Goal: Transaction & Acquisition: Purchase product/service

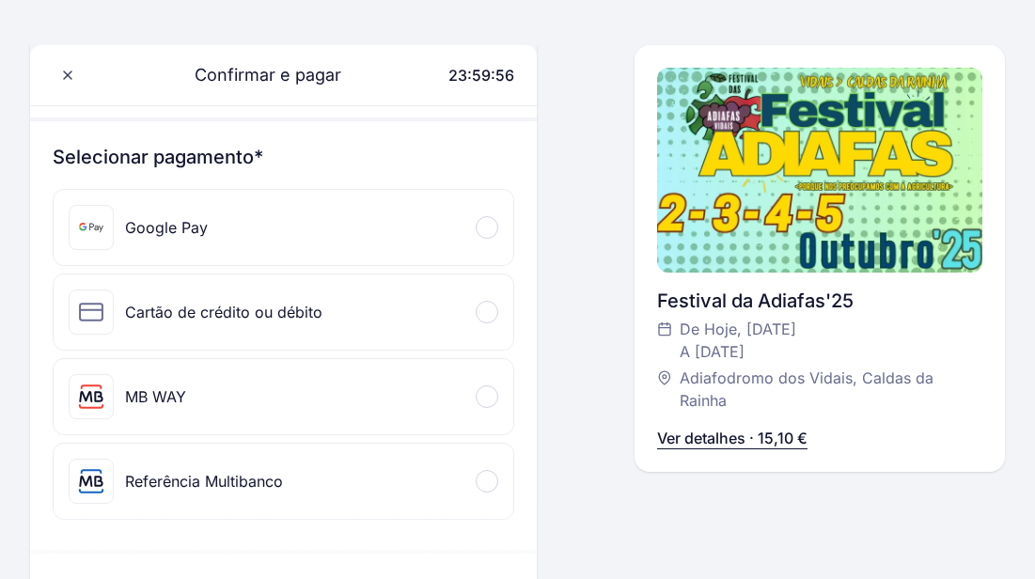
scroll to position [183, 0]
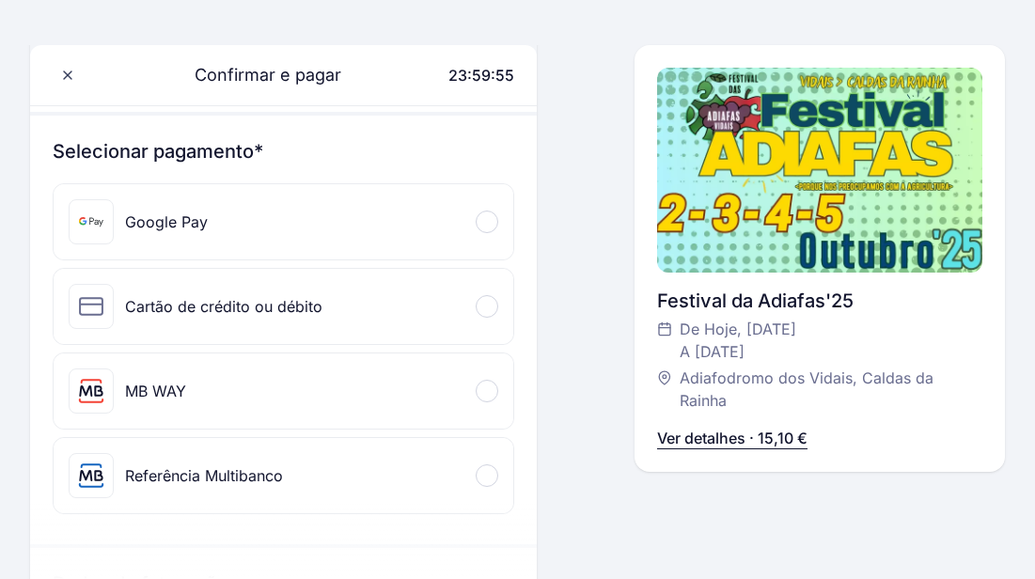
click at [482, 392] on div at bounding box center [487, 391] width 23 height 23
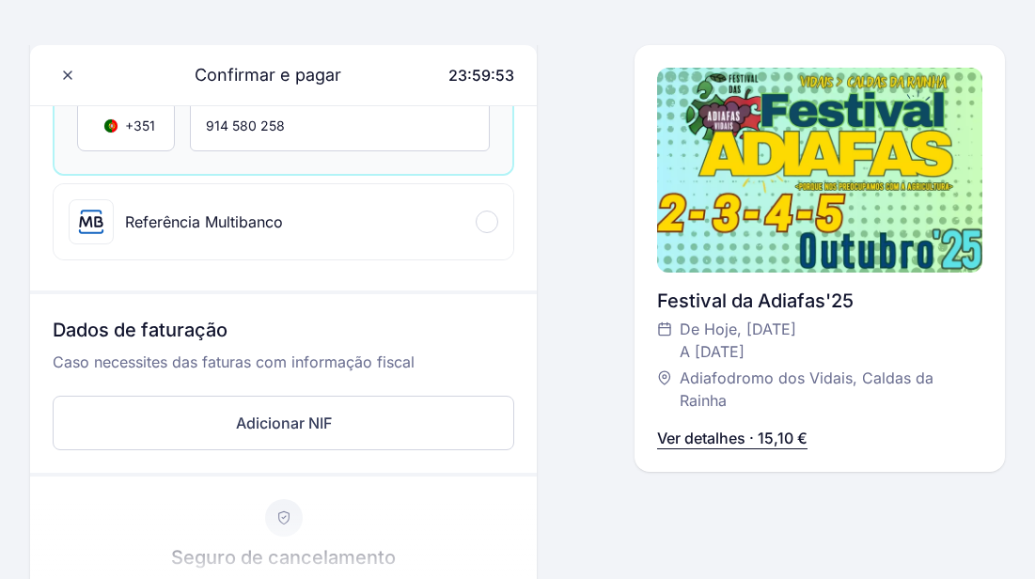
scroll to position [612, 0]
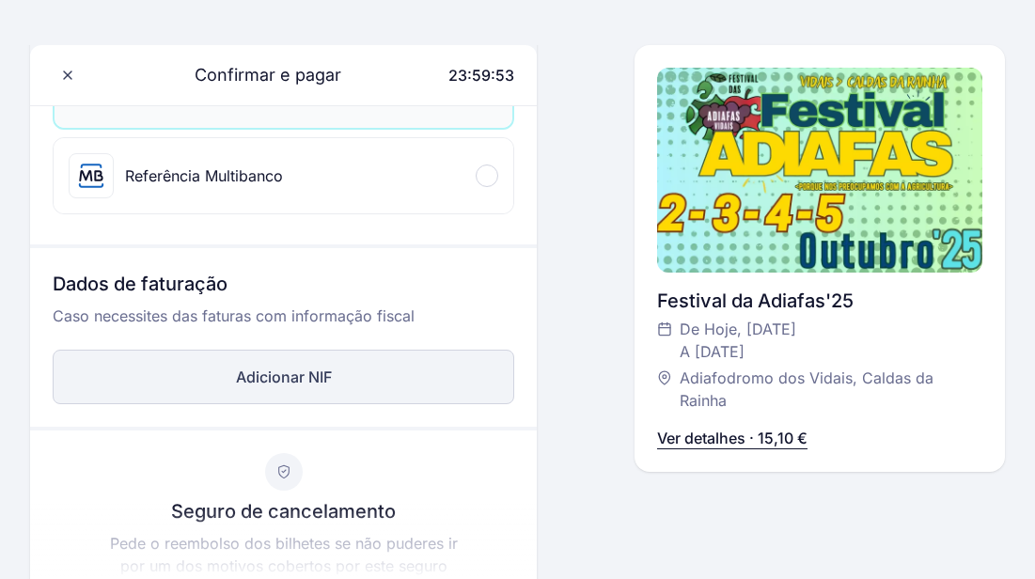
click at [393, 392] on button "Adicionar NIF" at bounding box center [284, 377] width 462 height 55
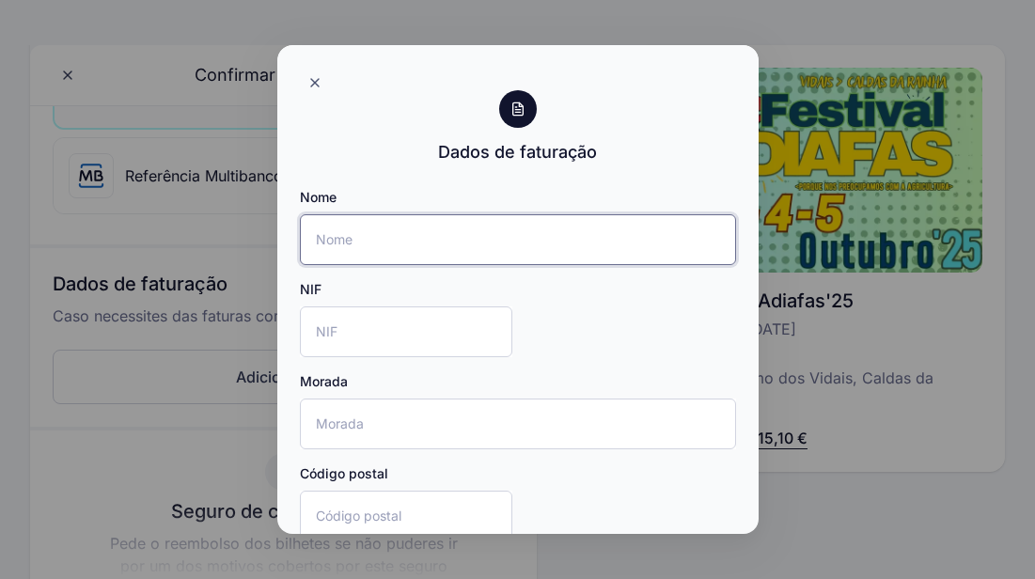
click at [409, 235] on input "Nome" at bounding box center [518, 239] width 436 height 51
type input "Ana Rita Antunes"
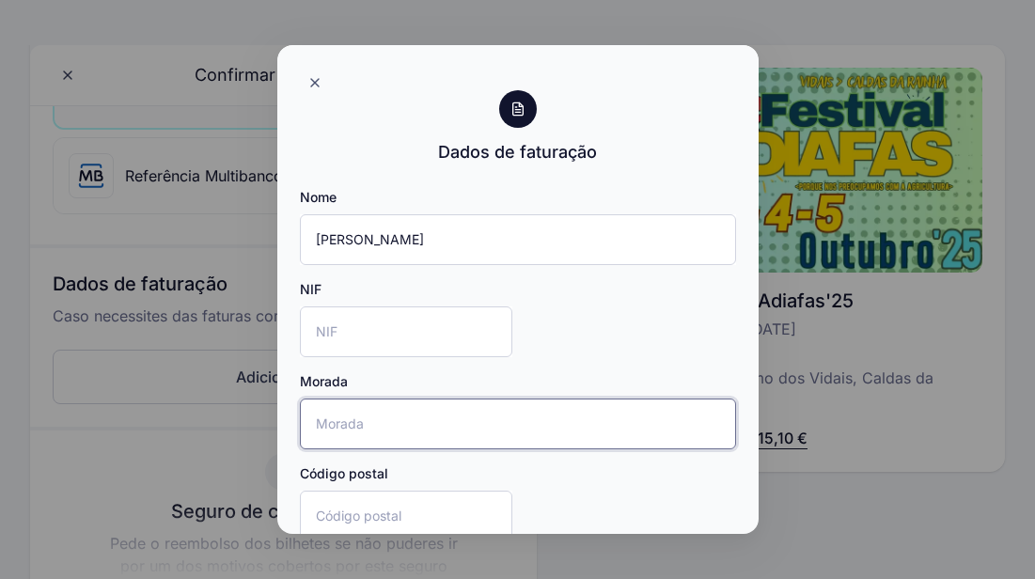
type input "Rua Eça de Queiros"
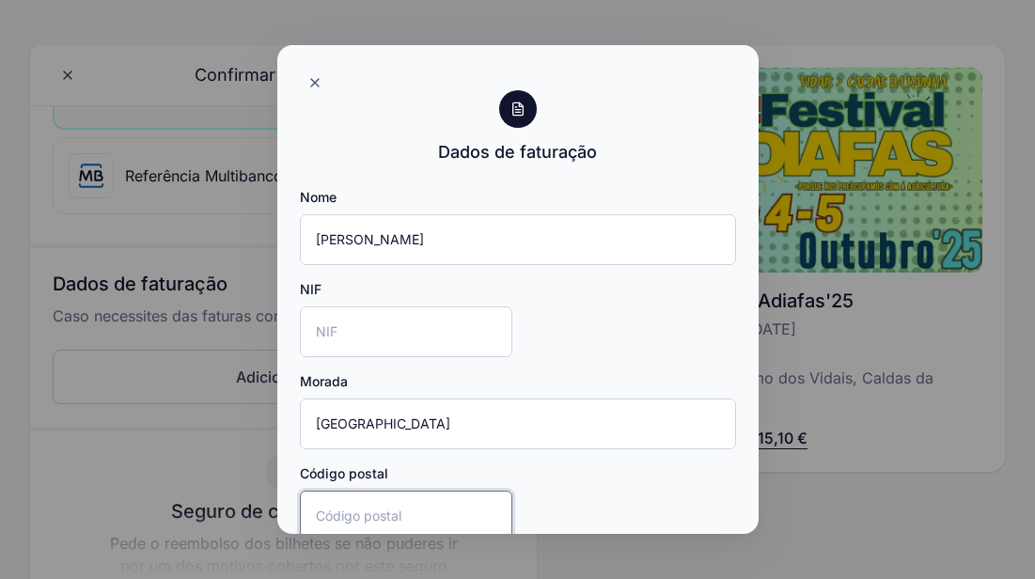
type input "2685200"
type input "Portela"
type input "[GEOGRAPHIC_DATA]"
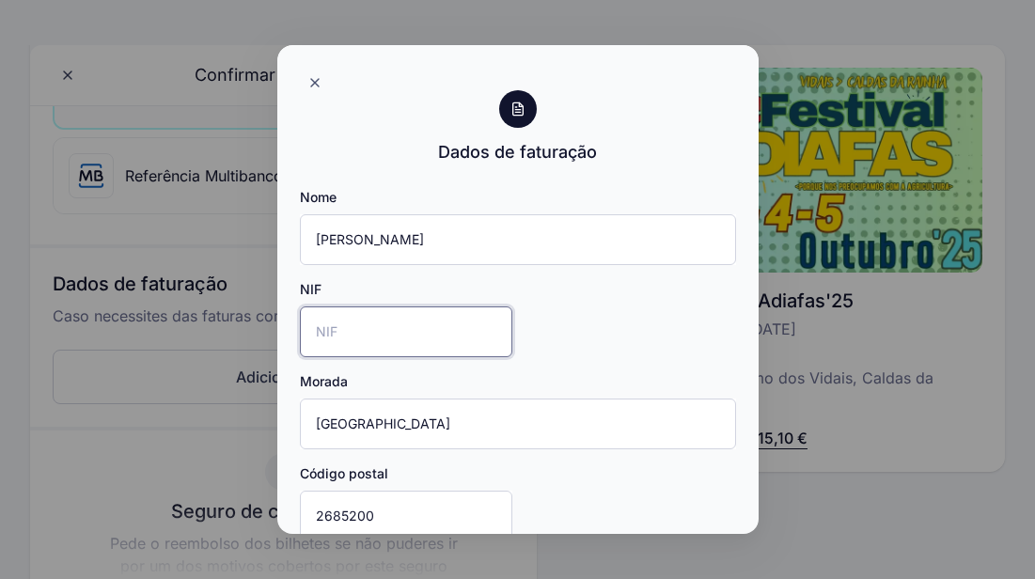
click at [388, 330] on input "NIF" at bounding box center [406, 331] width 212 height 51
type input "228854377"
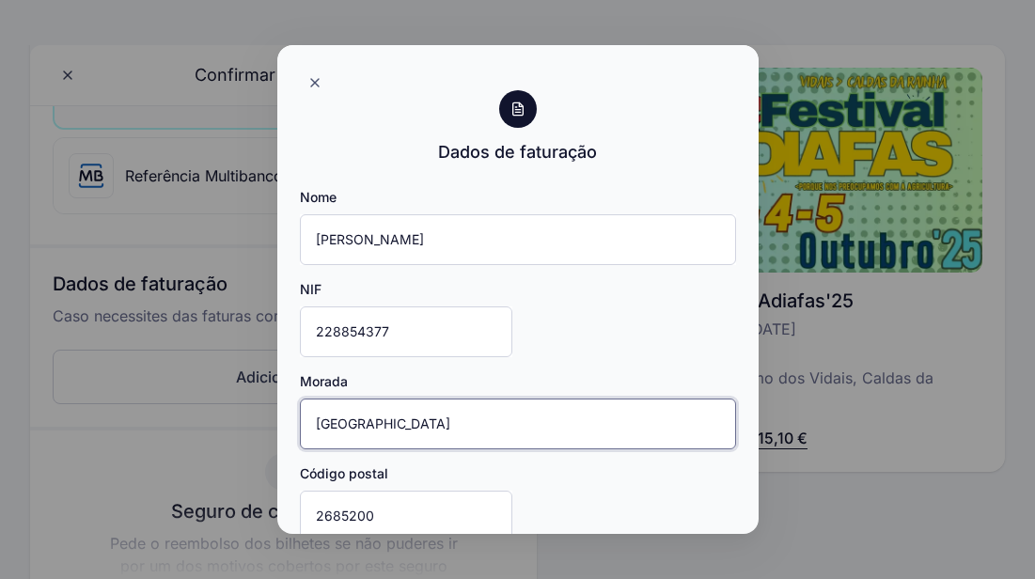
click at [424, 441] on input "Rua Eça de Queiros" at bounding box center [518, 424] width 436 height 51
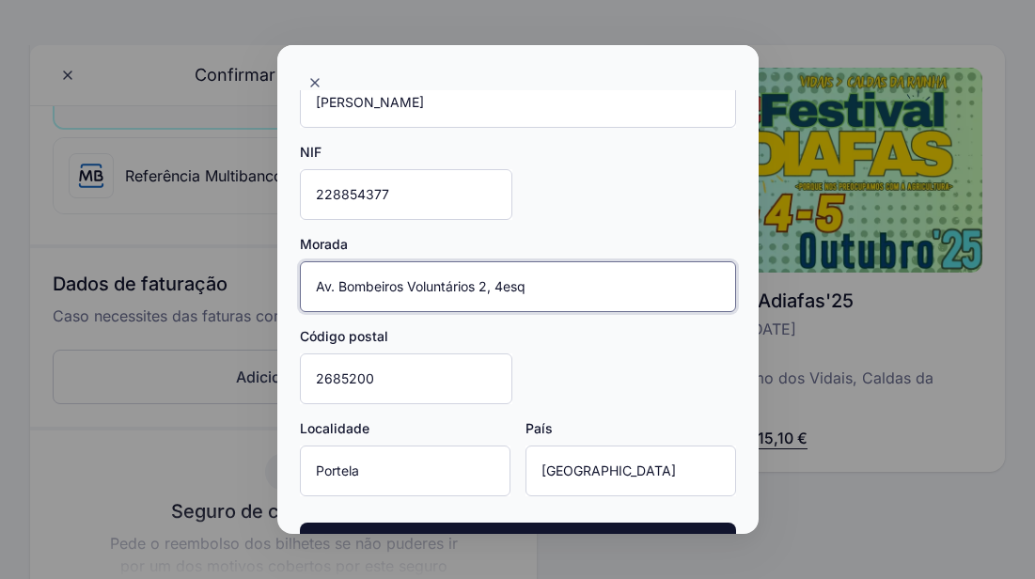
type input "Av. Bombeiros Voluntários 2, 4esq"
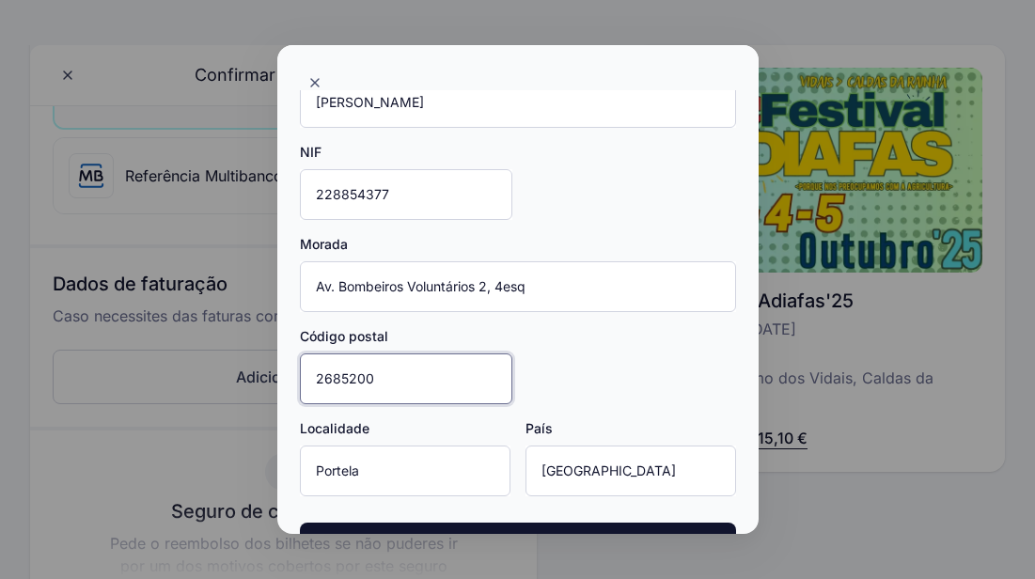
click at [339, 379] on input "2685200" at bounding box center [406, 378] width 212 height 51
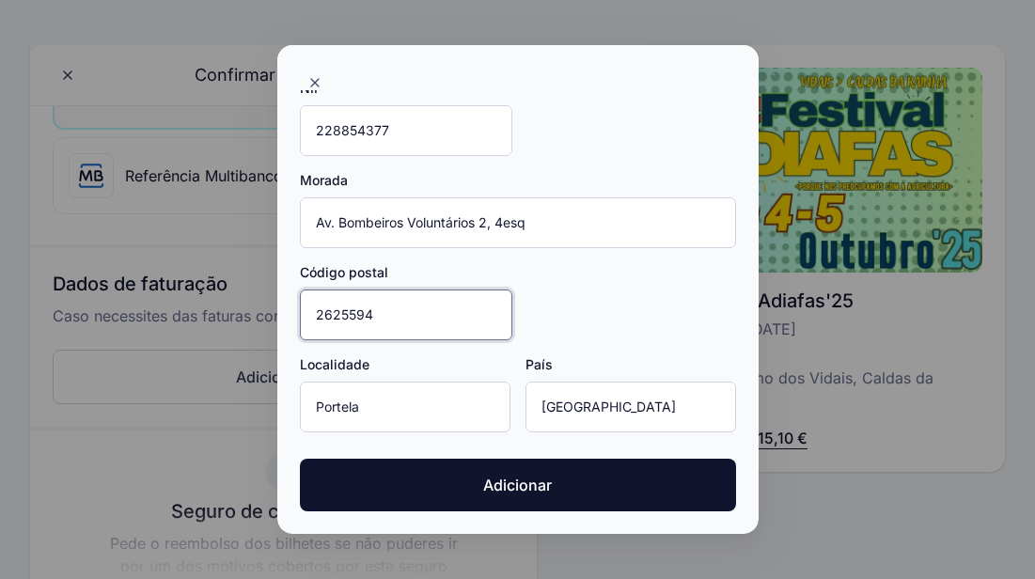
type input "2625594"
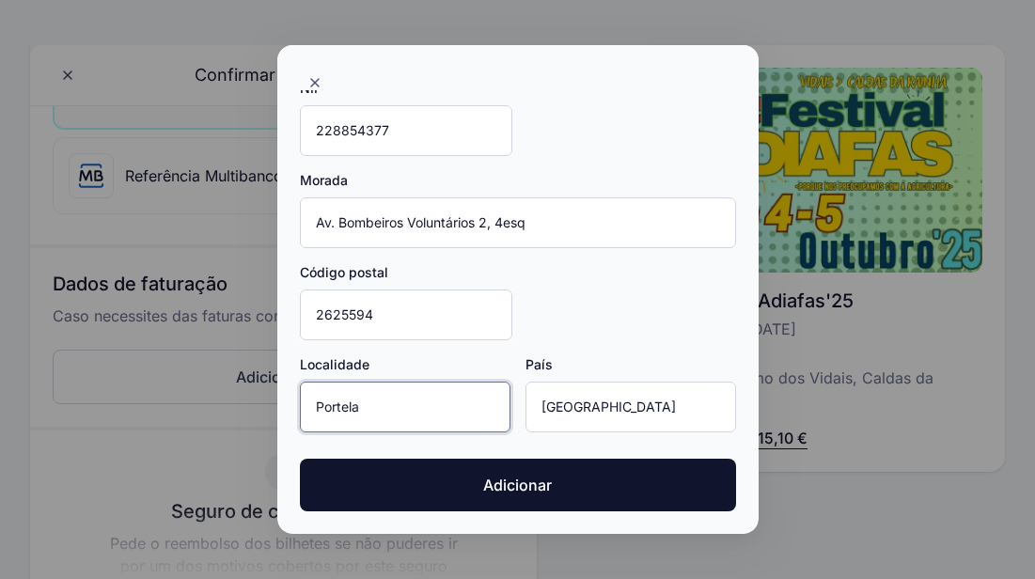
click at [337, 417] on input "Portela" at bounding box center [405, 407] width 211 height 51
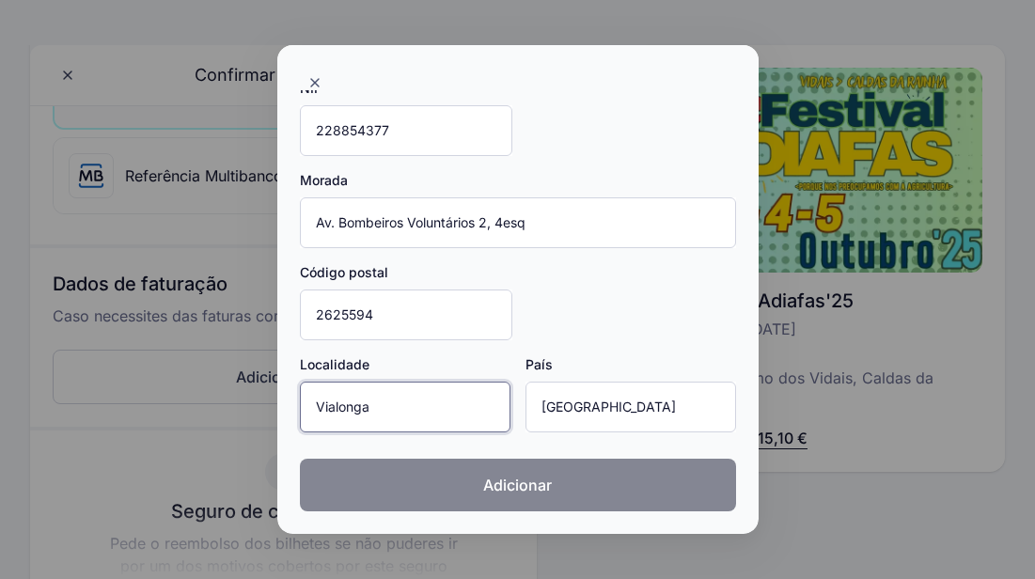
type input "Vialonga"
click at [439, 481] on button "Adicionar" at bounding box center [518, 485] width 436 height 53
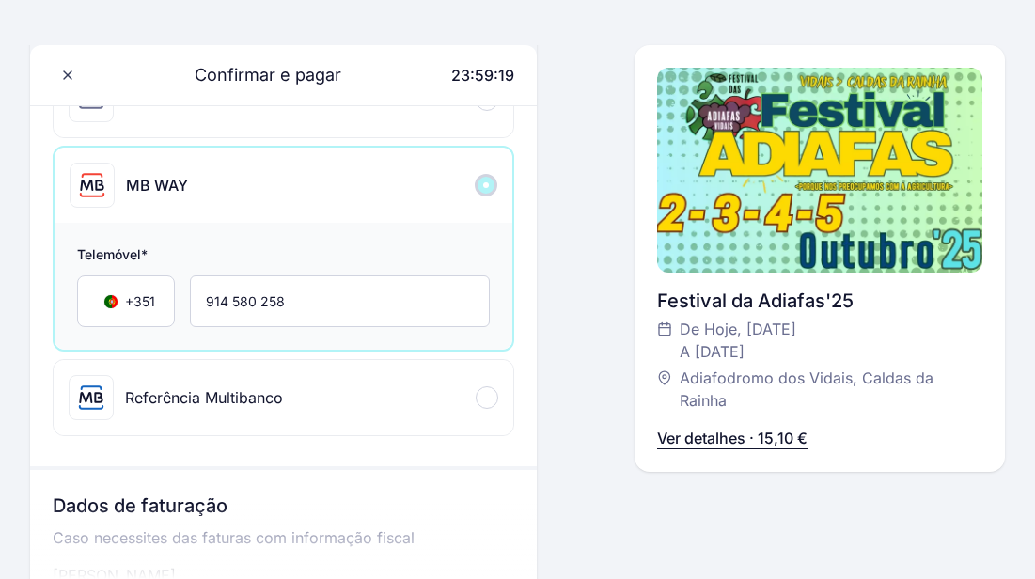
scroll to position [1286, 0]
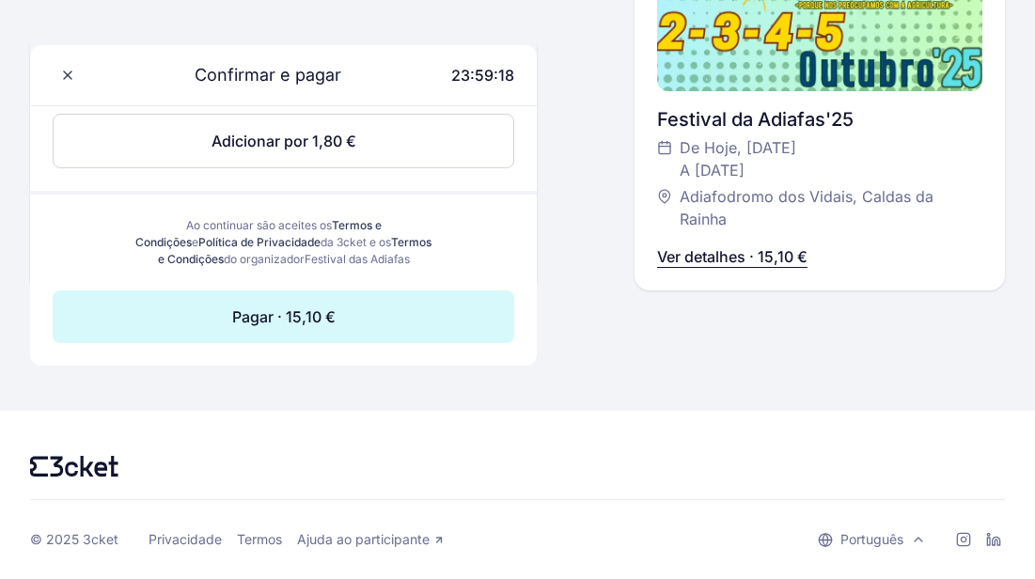
click at [408, 316] on button "Pagar · 15,10 €" at bounding box center [284, 316] width 462 height 53
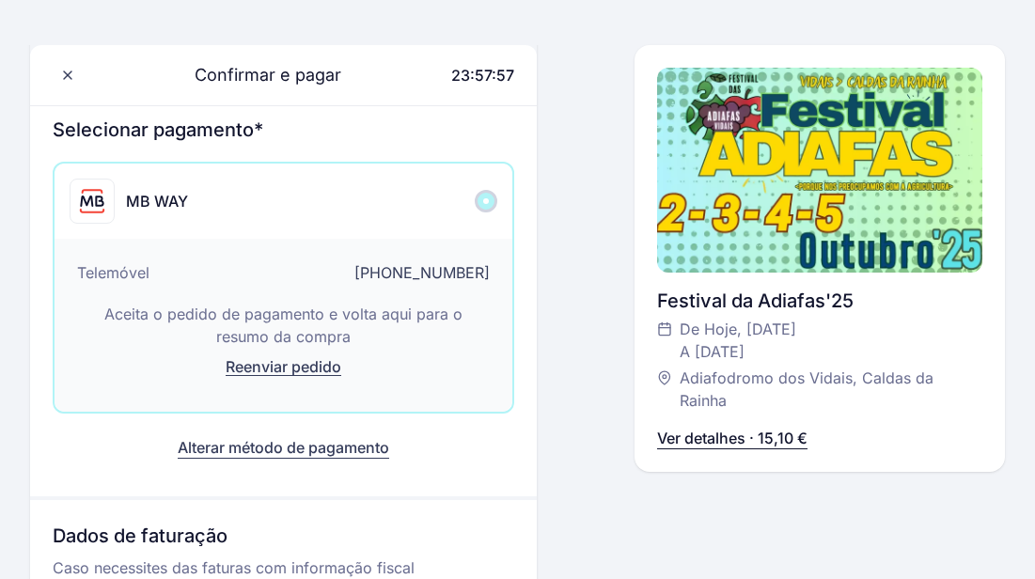
scroll to position [0, 0]
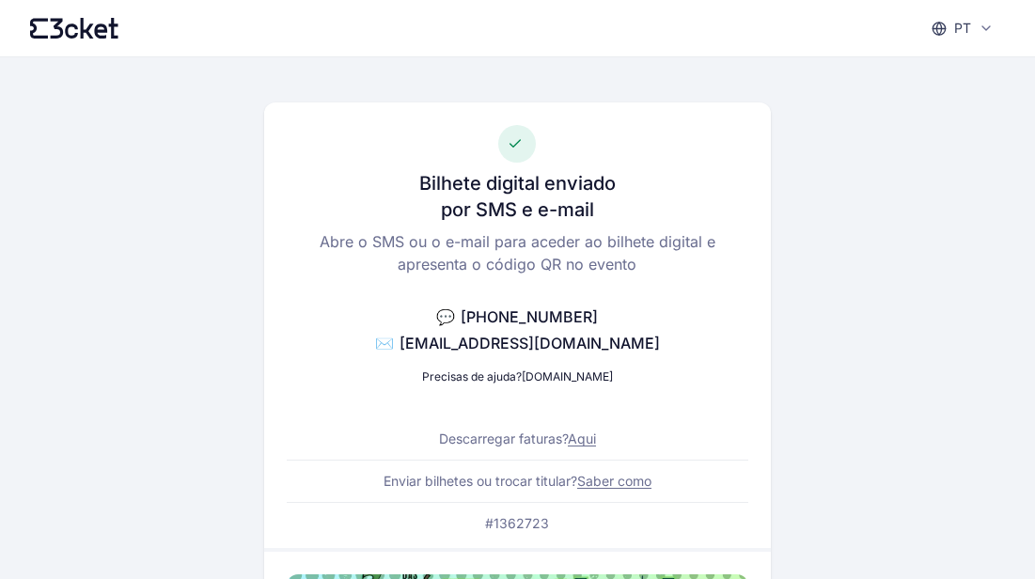
click at [65, 27] on icon at bounding box center [74, 28] width 88 height 21
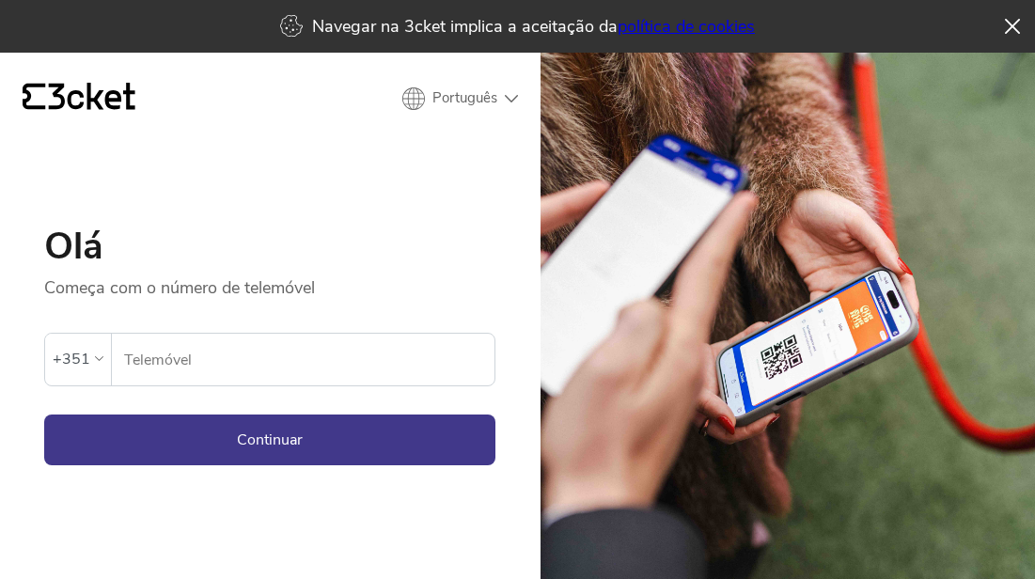
click at [176, 352] on input "Telemóvel" at bounding box center [308, 360] width 371 height 52
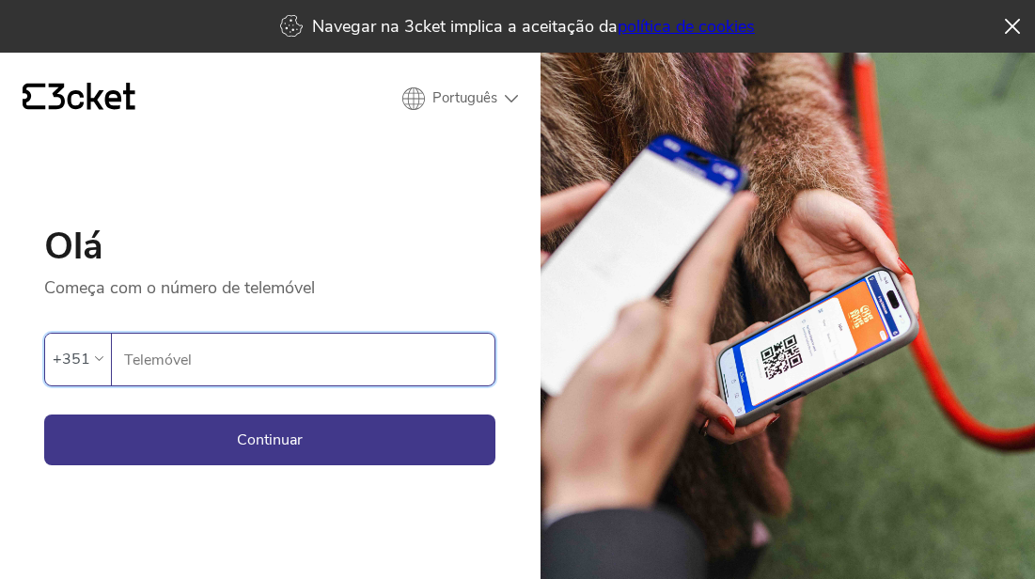
type input "914580258"
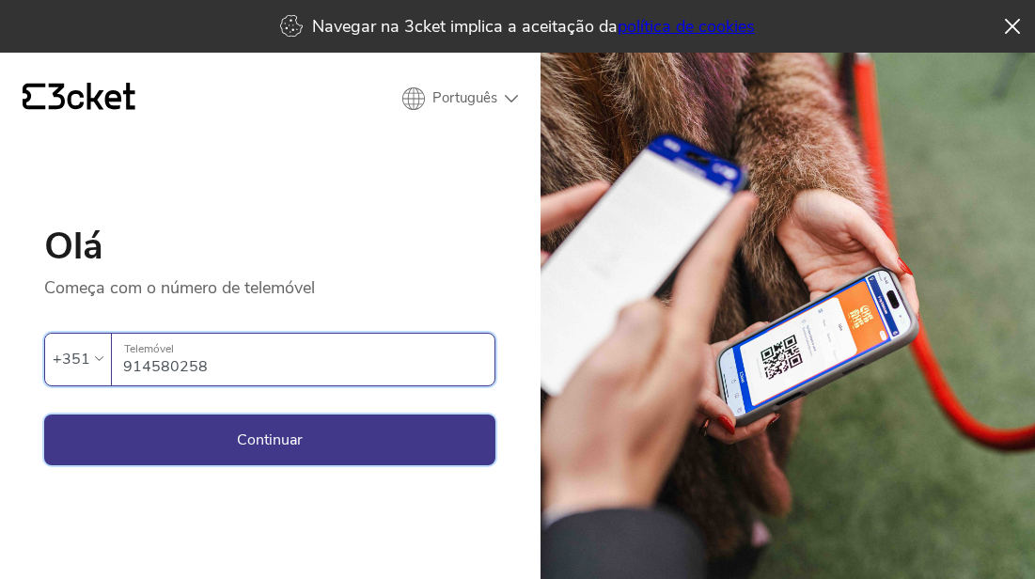
click at [275, 431] on button "Continuar" at bounding box center [269, 440] width 451 height 51
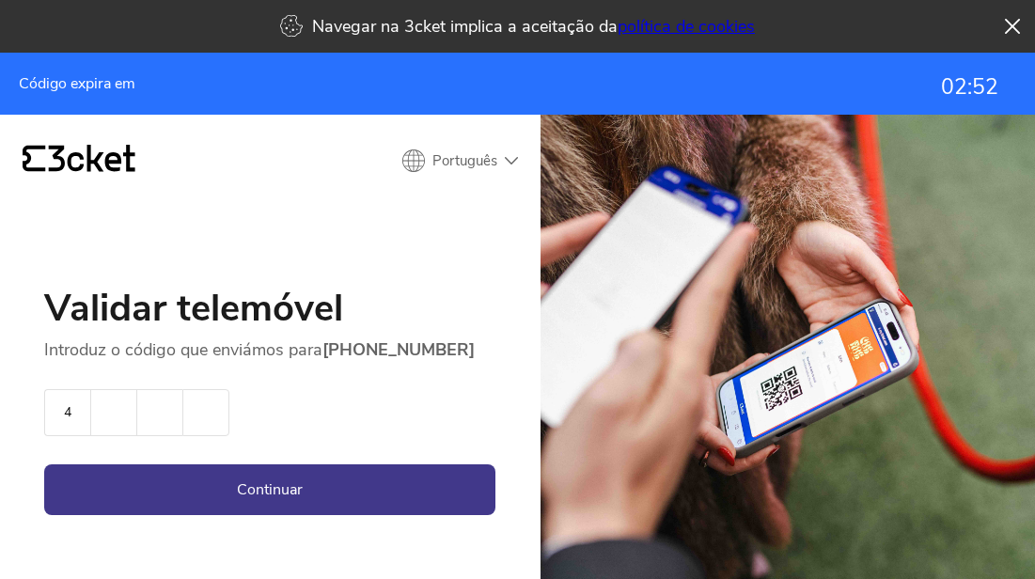
type input "4"
type input "1"
type input "0"
type input "1"
click at [271, 478] on button "Continuar" at bounding box center [269, 489] width 451 height 51
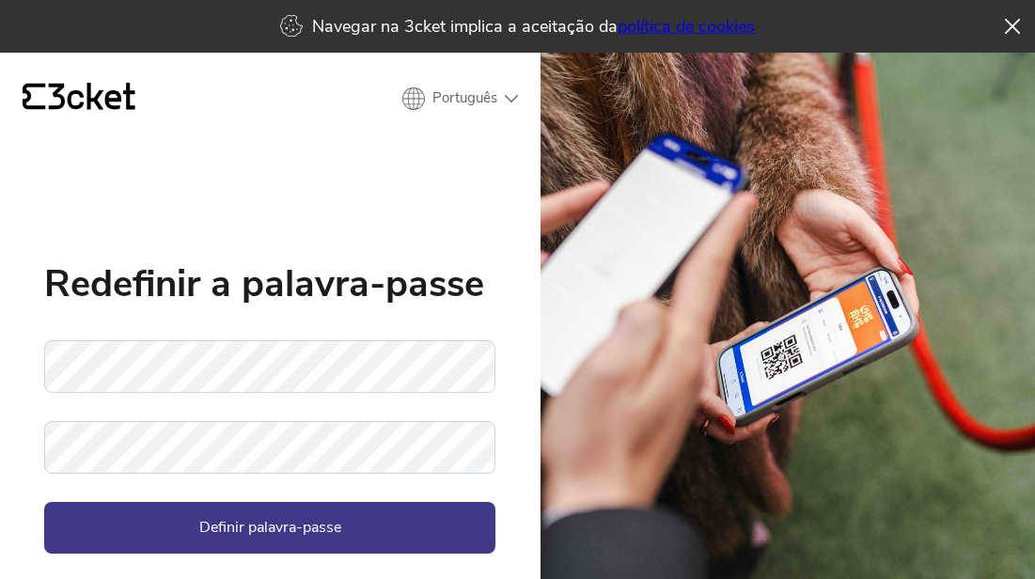
scroll to position [11, 0]
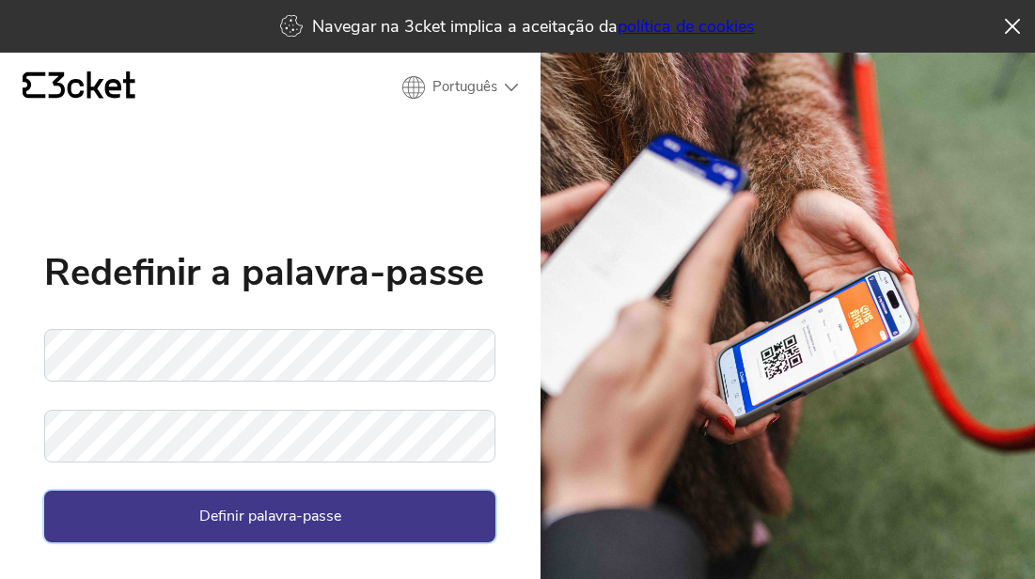
click at [208, 503] on button "Definir palavra-passe" at bounding box center [269, 516] width 451 height 51
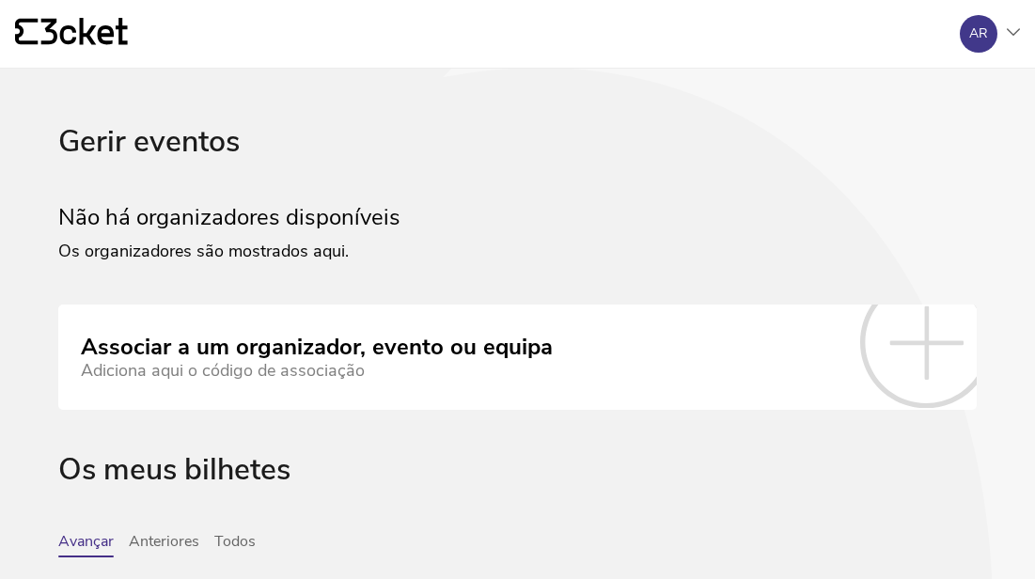
click at [1010, 32] on icon at bounding box center [1013, 33] width 13 height 8
click at [905, 103] on div "A minha conta" at bounding box center [929, 91] width 168 height 45
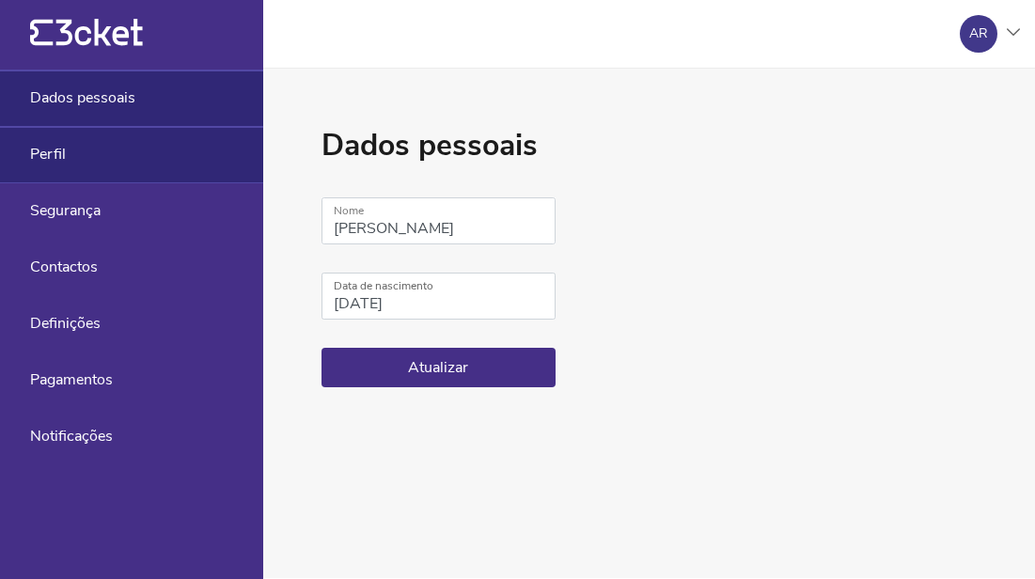
click at [141, 156] on div "Perfil" at bounding box center [131, 155] width 263 height 56
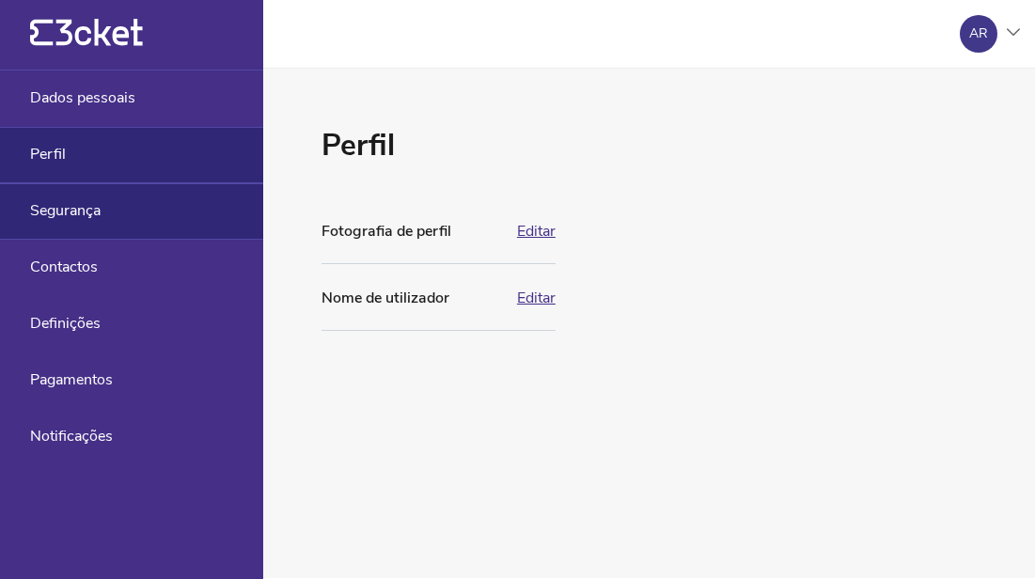
click at [149, 213] on div "Segurança" at bounding box center [131, 211] width 263 height 56
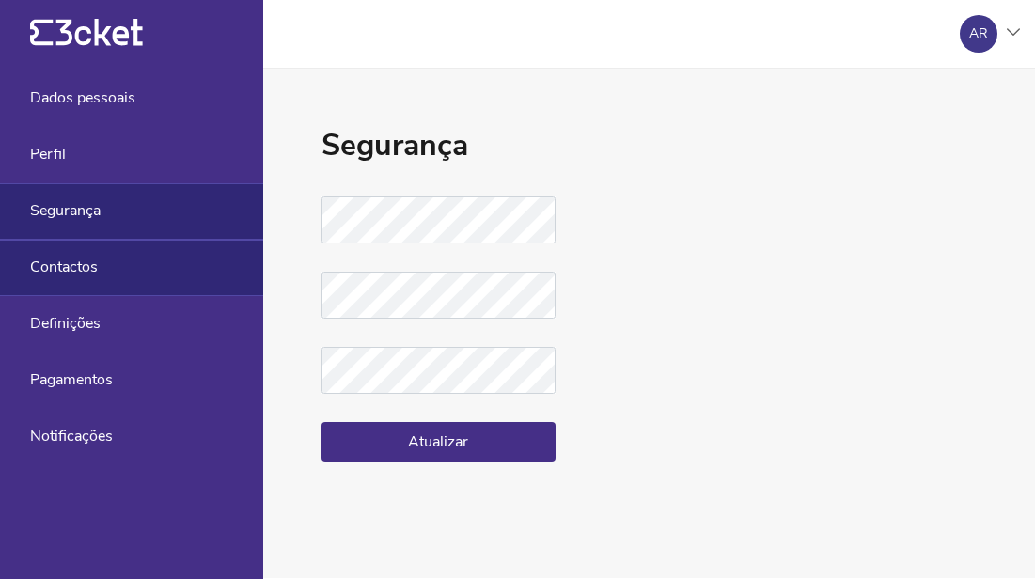
click at [144, 265] on div "Contactos" at bounding box center [131, 268] width 263 height 56
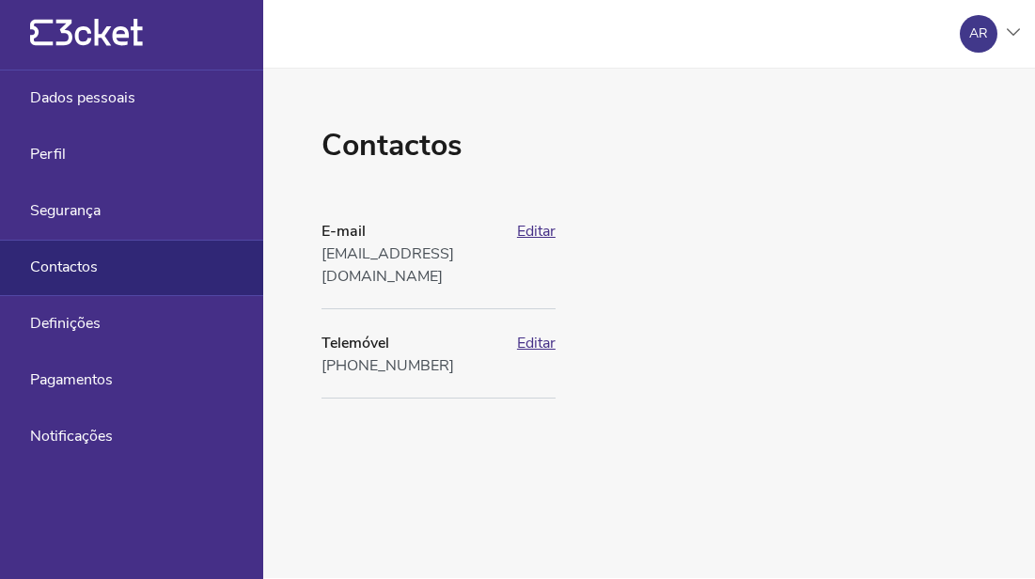
click at [556, 236] on button "Editar" at bounding box center [536, 231] width 39 height 17
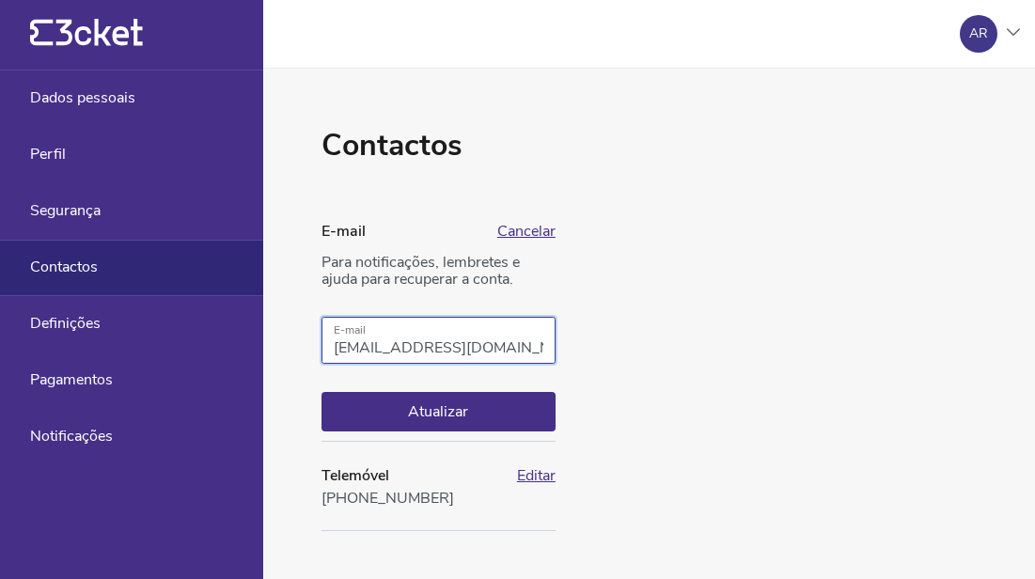
click at [462, 347] on input "mariana.carrajola@gmail.com" at bounding box center [438, 340] width 234 height 47
type input "[EMAIL_ADDRESS][DOMAIN_NAME]"
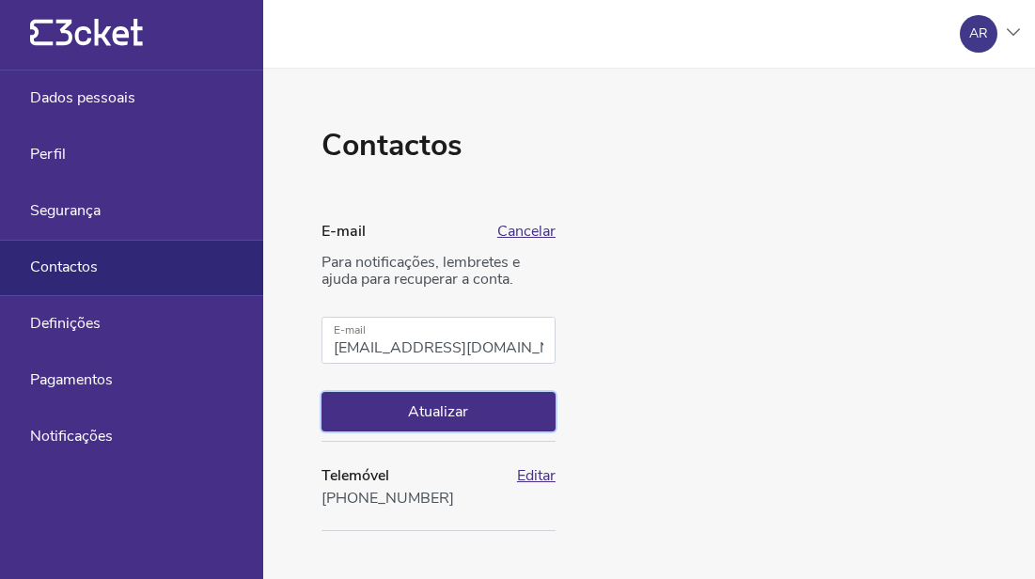
click at [446, 430] on button "Atualizar" at bounding box center [438, 411] width 234 height 39
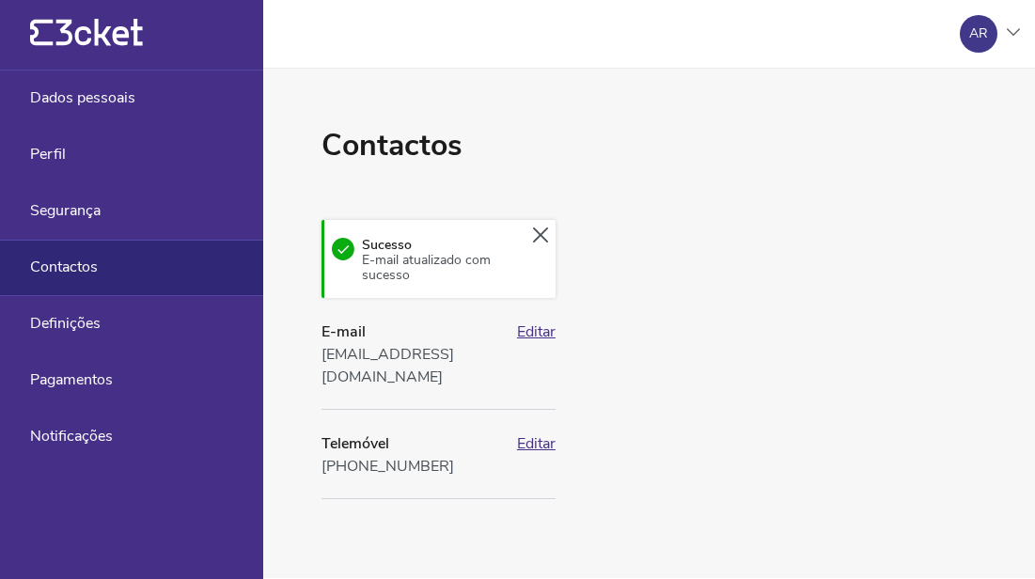
click at [992, 41] on div "AR" at bounding box center [979, 34] width 38 height 38
click at [891, 182] on div "Sair" at bounding box center [929, 181] width 168 height 45
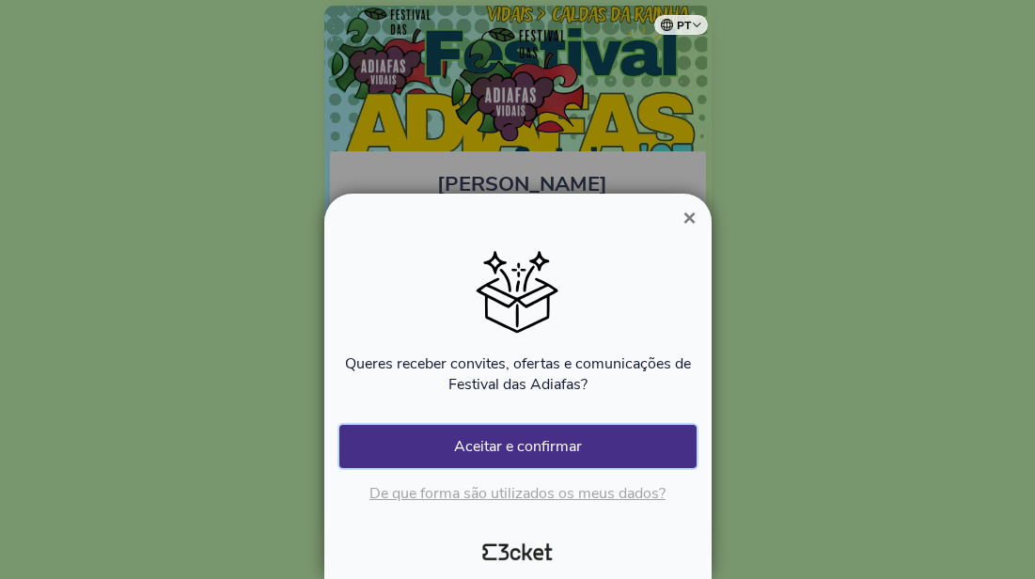
click at [537, 449] on button "Aceitar e confirmar" at bounding box center [517, 446] width 357 height 43
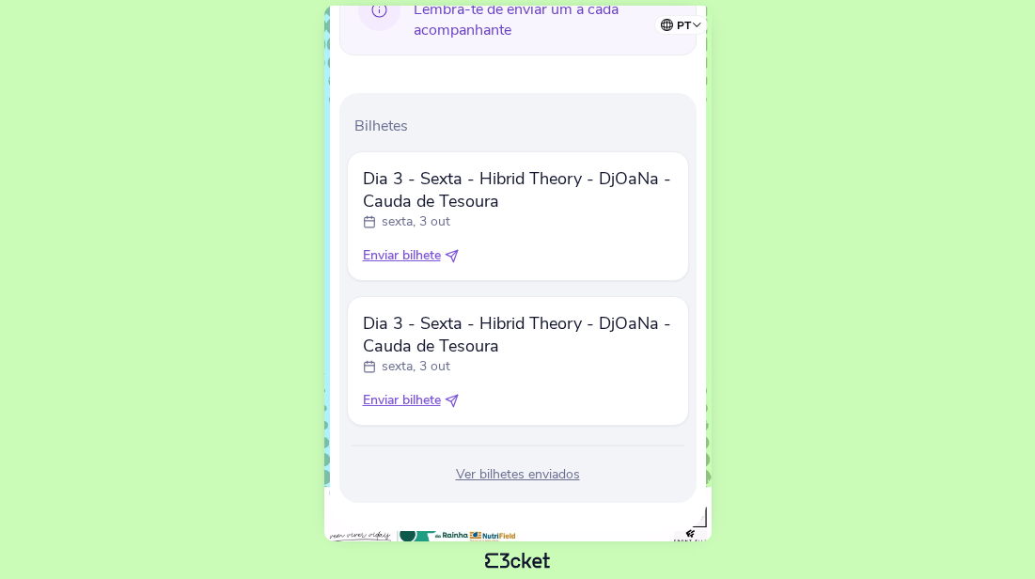
scroll to position [556, 0]
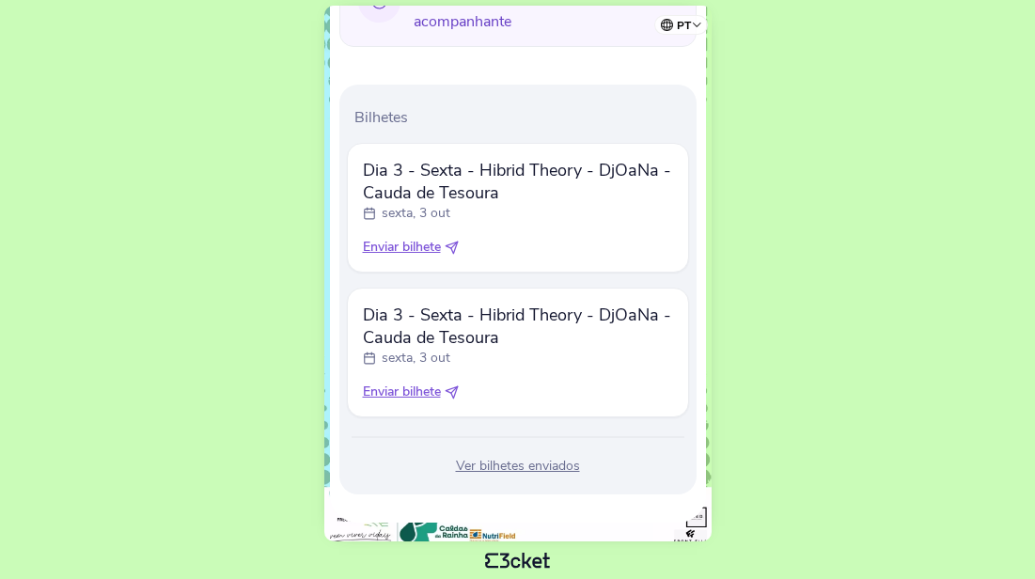
click at [476, 464] on div "Ver bilhetes enviados" at bounding box center [518, 466] width 342 height 19
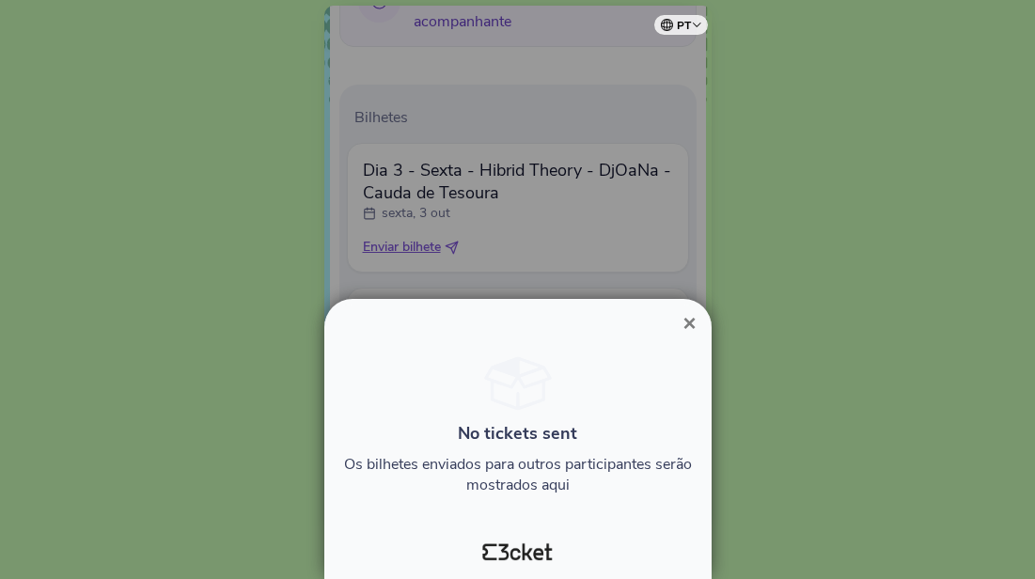
click at [688, 323] on span "×" at bounding box center [688, 322] width 13 height 25
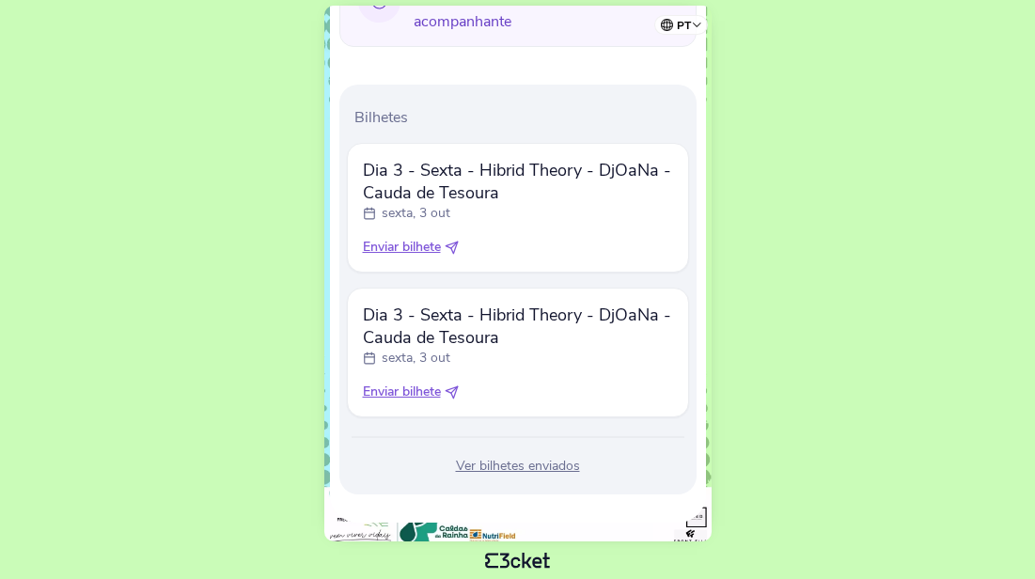
click at [405, 247] on span "Enviar bilhete" at bounding box center [402, 247] width 78 height 19
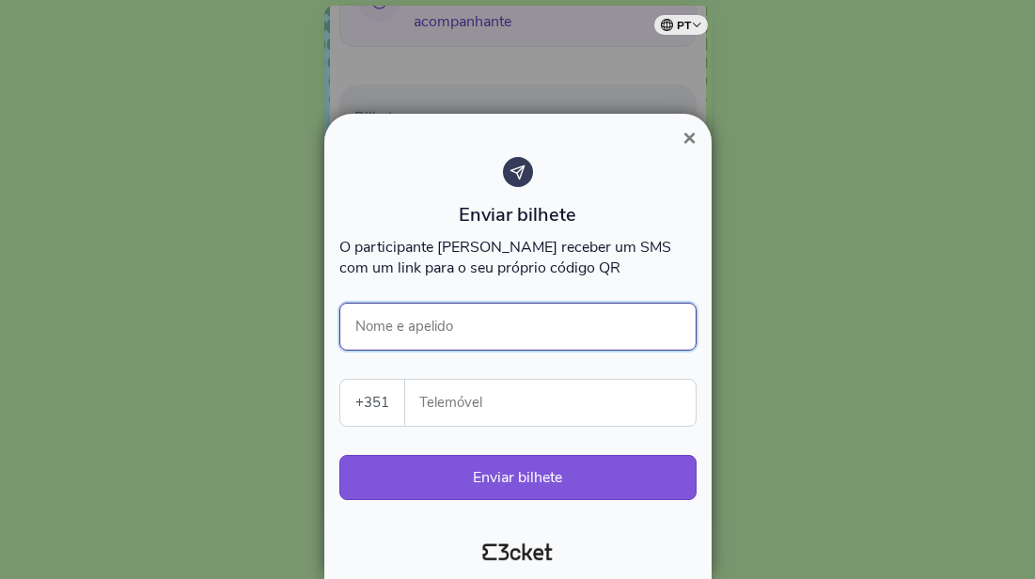
click at [427, 334] on input "Nome e apelido" at bounding box center [517, 327] width 357 height 48
type input "[PERSON_NAME]"
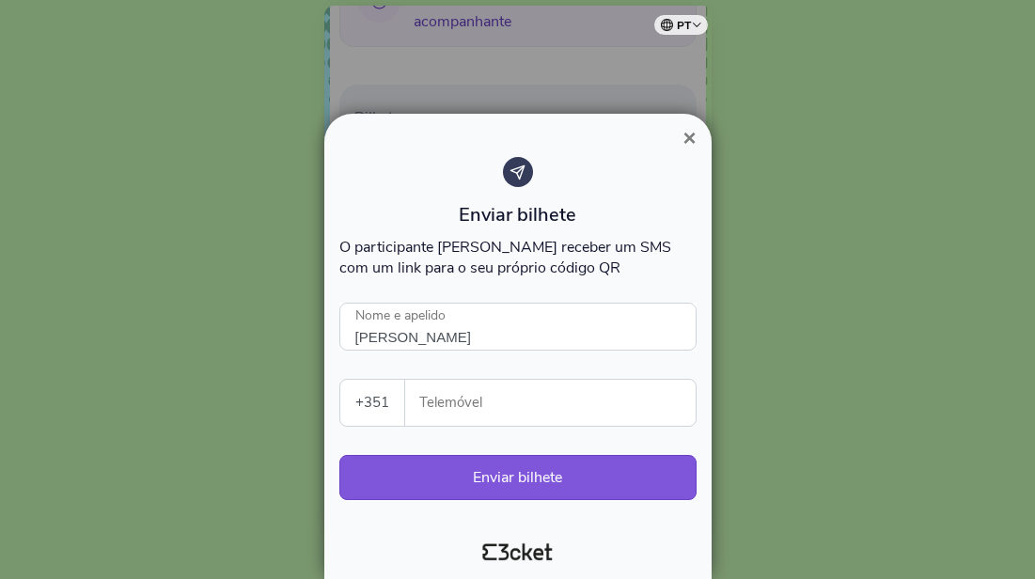
type input "914580258"
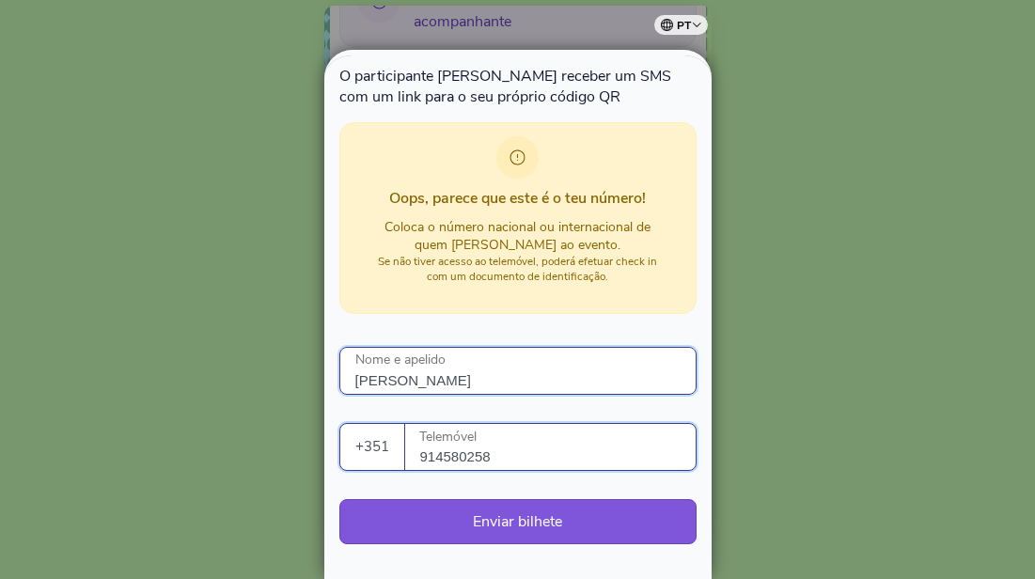
scroll to position [149, 0]
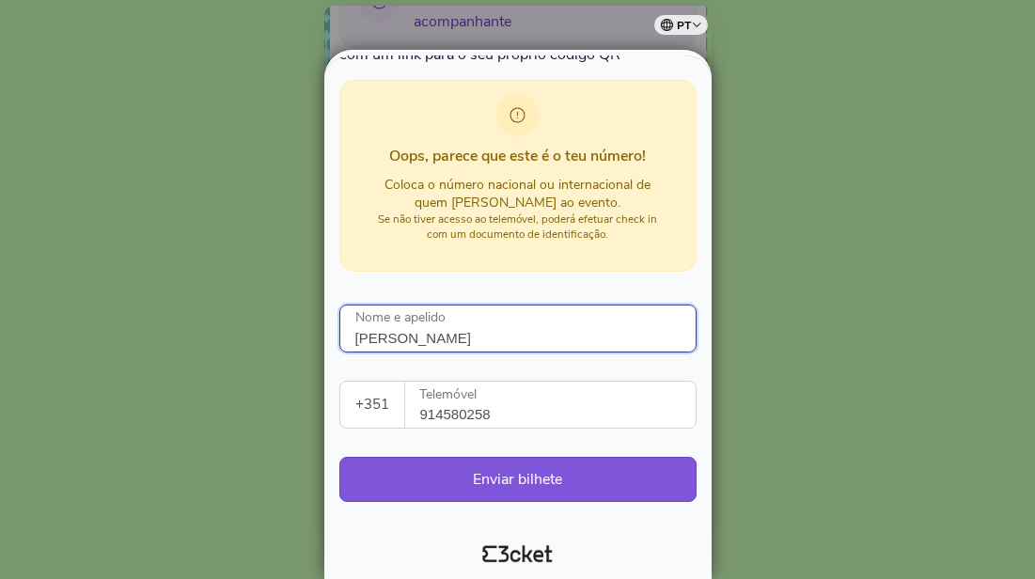
click at [530, 332] on input "[PERSON_NAME]" at bounding box center [517, 329] width 357 height 48
type input "Rodrigo Bernardo"
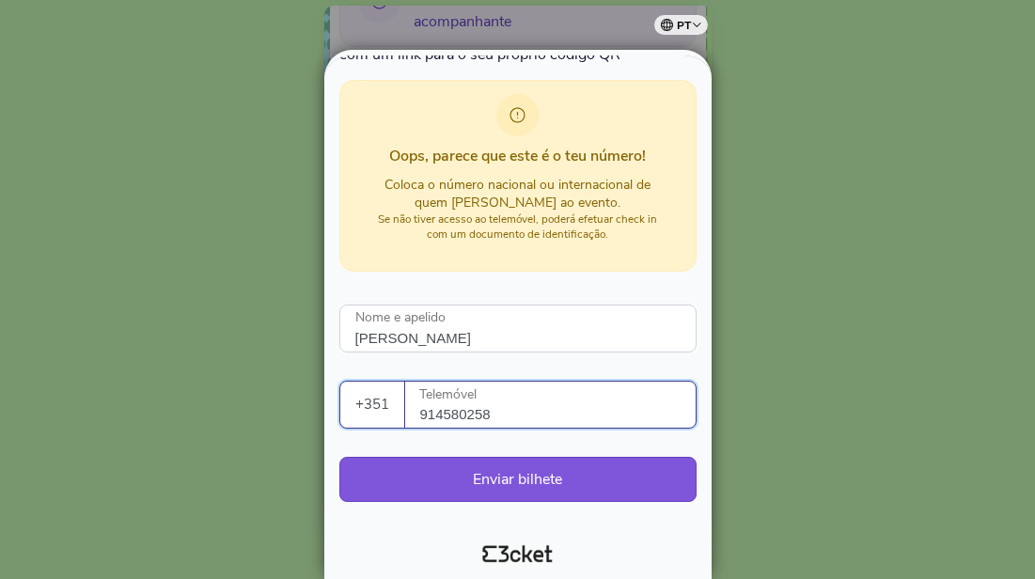
click at [501, 410] on input "914580258" at bounding box center [557, 405] width 275 height 46
paste input "61276325"
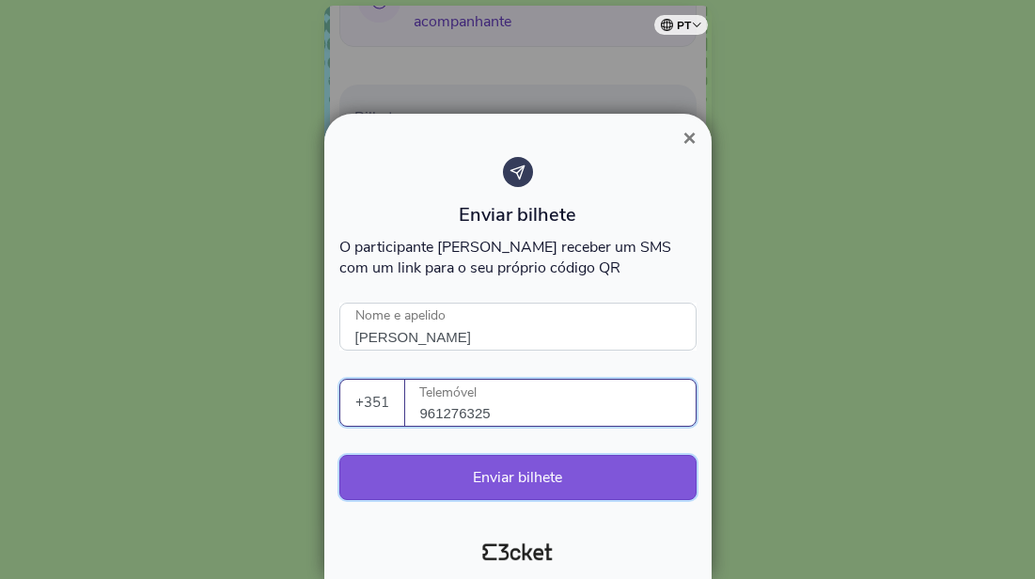
type input "961276325"
click at [467, 477] on button "Enviar bilhete" at bounding box center [517, 477] width 357 height 45
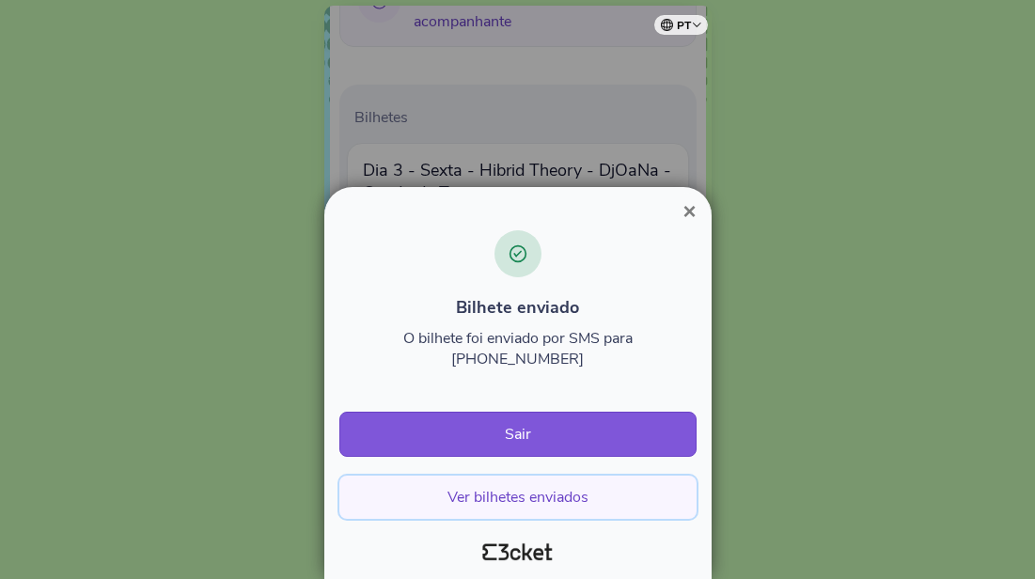
click at [526, 488] on button "Ver bilhetes enviados" at bounding box center [517, 497] width 357 height 43
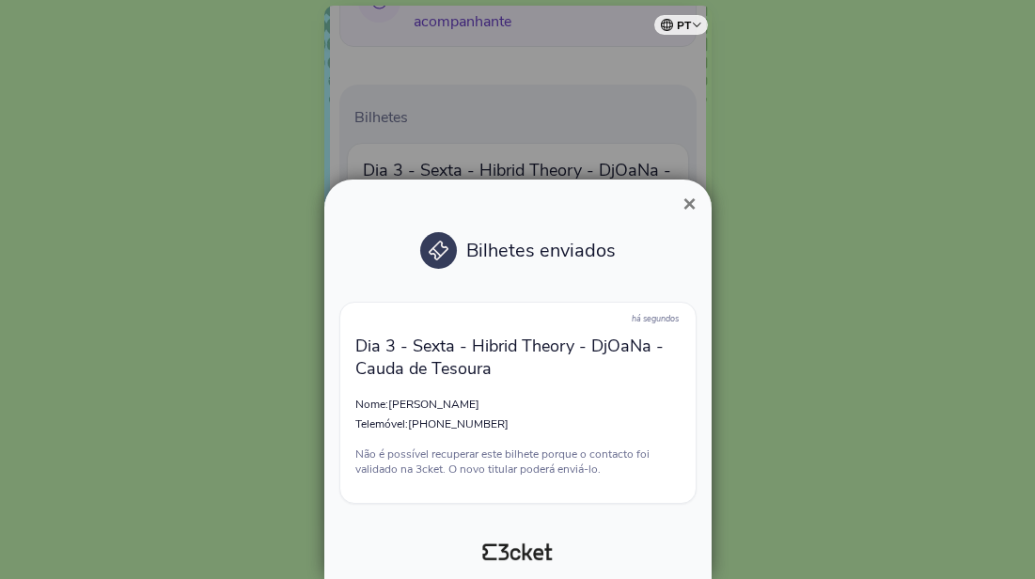
click at [684, 202] on span "×" at bounding box center [688, 203] width 13 height 25
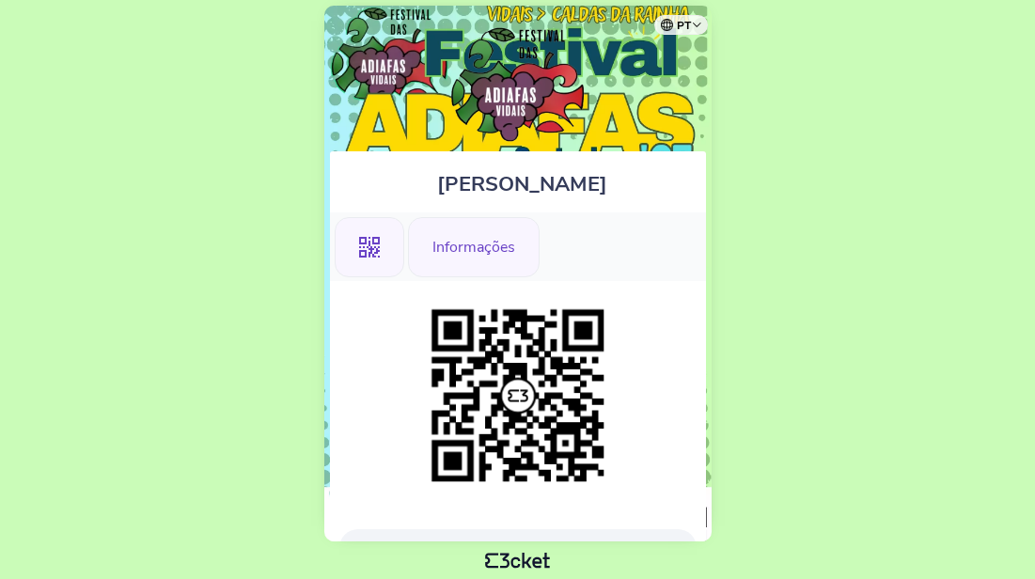
click at [451, 235] on div "Informações" at bounding box center [474, 247] width 132 height 60
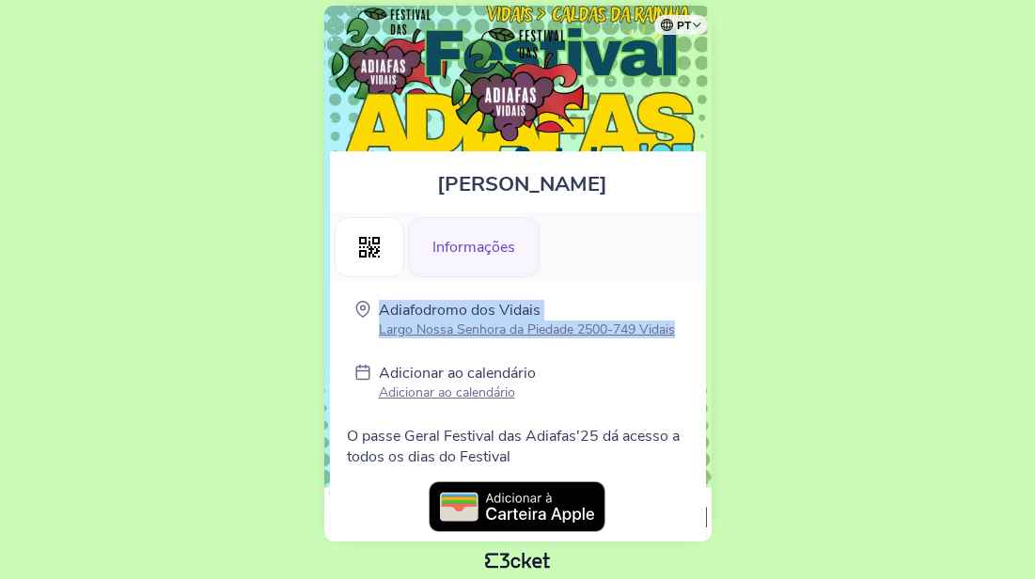
drag, startPoint x: 335, startPoint y: 303, endPoint x: 700, endPoint y: 330, distance: 366.7
click at [700, 330] on div "Adiafodromo dos Vidais Largo Nossa Senhora da Piedade 2500-749 Vidais Adicionar…" at bounding box center [518, 428] width 376 height 295
copy div "Adiafodromo dos Vidais Largo Nossa Senhora da Piedade 2500-749 Vidais"
